Goal: Entertainment & Leisure: Consume media (video, audio)

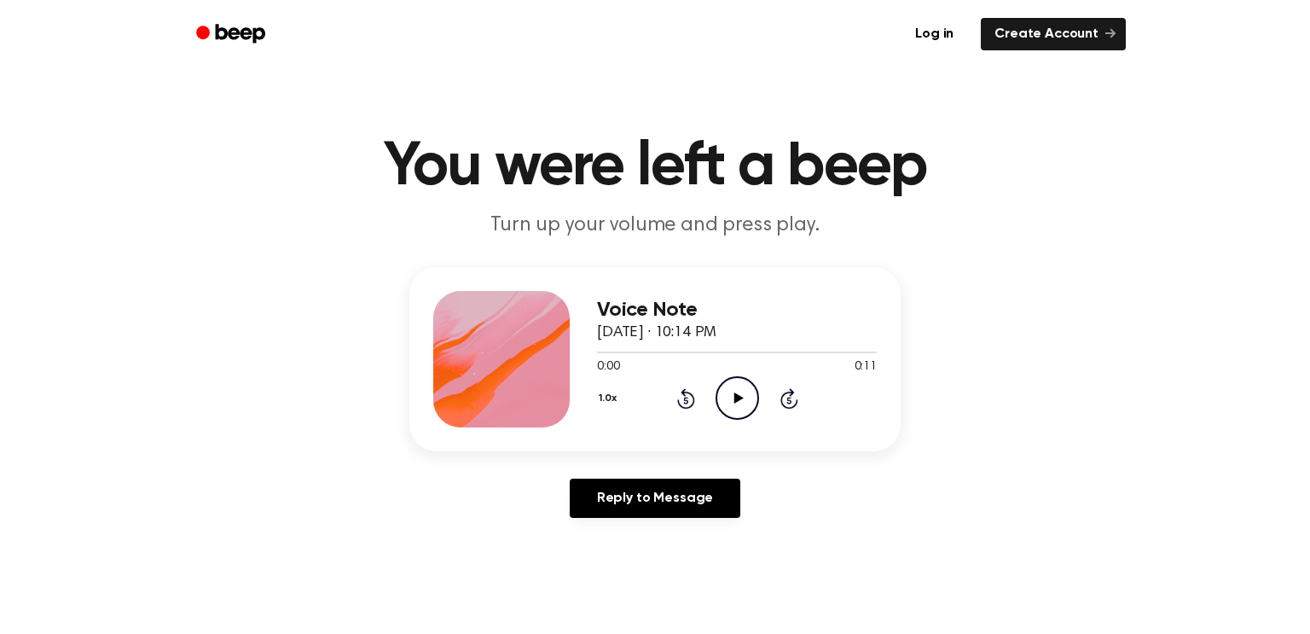
click at [741, 413] on icon "Play Audio" at bounding box center [738, 398] width 44 height 44
click at [743, 417] on circle at bounding box center [738, 398] width 42 height 42
click at [733, 394] on icon "Pause Audio" at bounding box center [738, 398] width 44 height 44
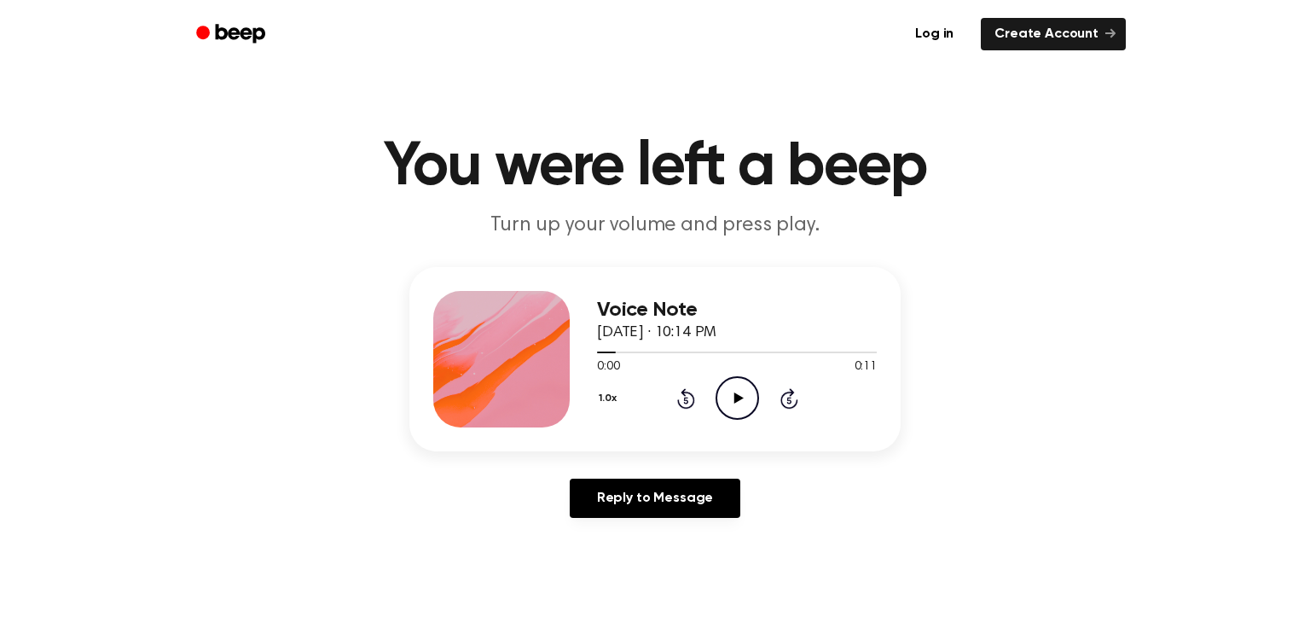
click at [834, 491] on div "Reply to Message" at bounding box center [655, 505] width 491 height 53
click at [717, 393] on circle at bounding box center [738, 398] width 42 height 42
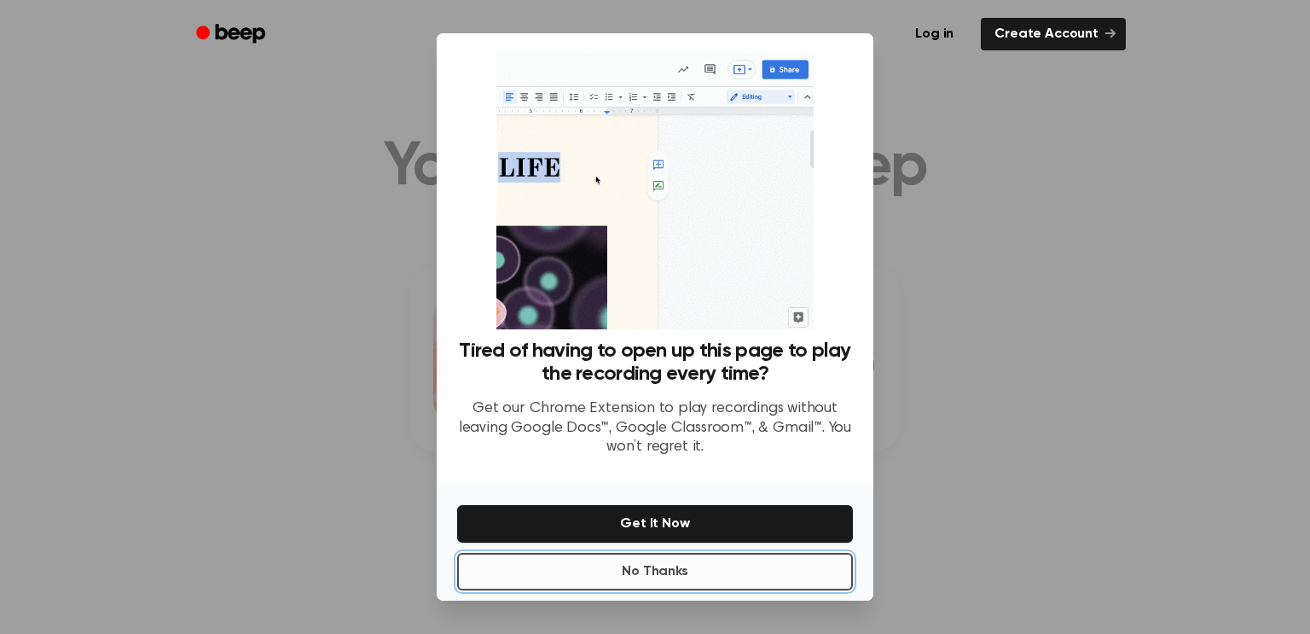
click at [666, 584] on button "No Thanks" at bounding box center [655, 572] width 396 height 38
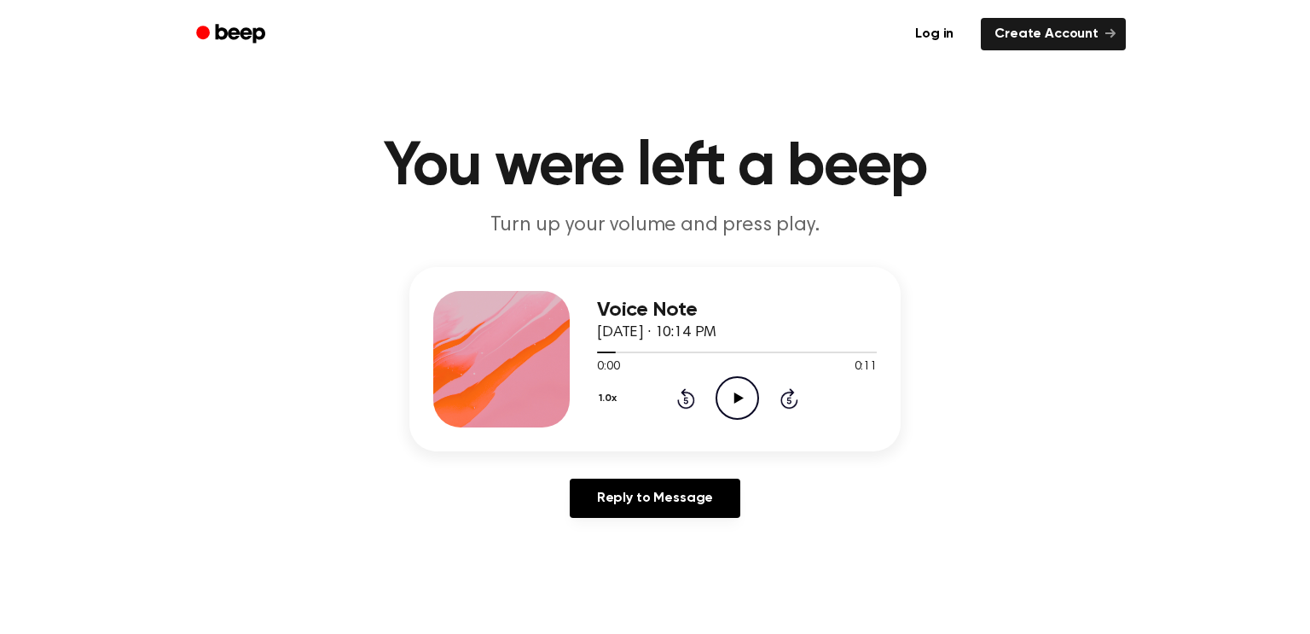
click at [746, 393] on icon "Play Audio" at bounding box center [738, 398] width 44 height 44
click at [729, 398] on icon "Play Audio" at bounding box center [738, 398] width 44 height 44
click at [671, 346] on div at bounding box center [737, 352] width 280 height 14
click at [734, 401] on icon at bounding box center [738, 397] width 8 height 11
drag, startPoint x: 689, startPoint y: 351, endPoint x: 497, endPoint y: 400, distance: 198.2
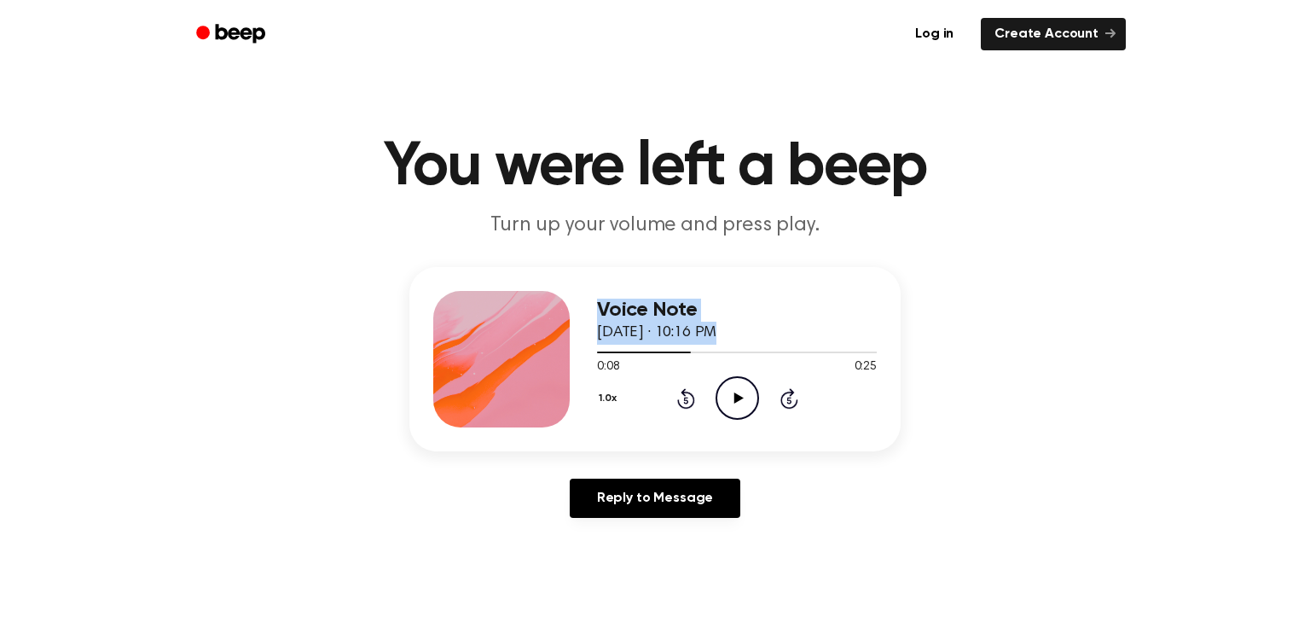
click at [497, 400] on div "Voice Note [DATE] · 10:16 PM 0:08 0:25 Your browser does not support the [objec…" at bounding box center [655, 359] width 491 height 184
click at [598, 350] on div at bounding box center [737, 352] width 280 height 14
click at [744, 398] on icon "Play Audio" at bounding box center [738, 398] width 44 height 44
click at [723, 412] on icon "Play Audio" at bounding box center [738, 398] width 44 height 44
